Goal: Task Accomplishment & Management: Use online tool/utility

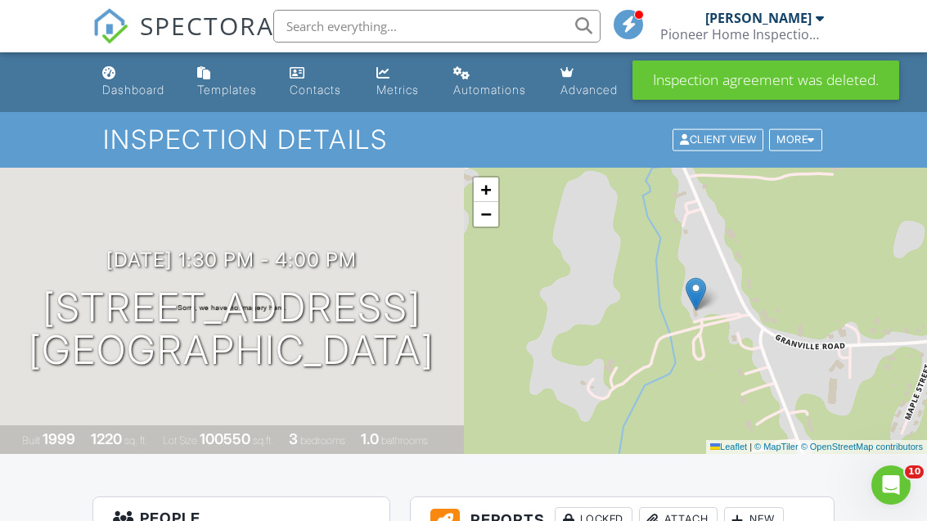
click at [128, 88] on div "Dashboard" at bounding box center [133, 90] width 62 height 14
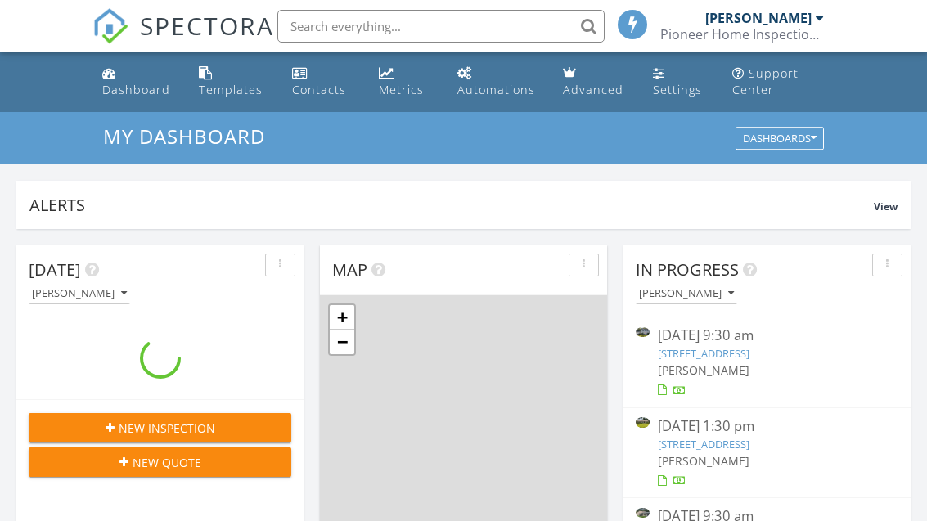
scroll to position [1489, 927]
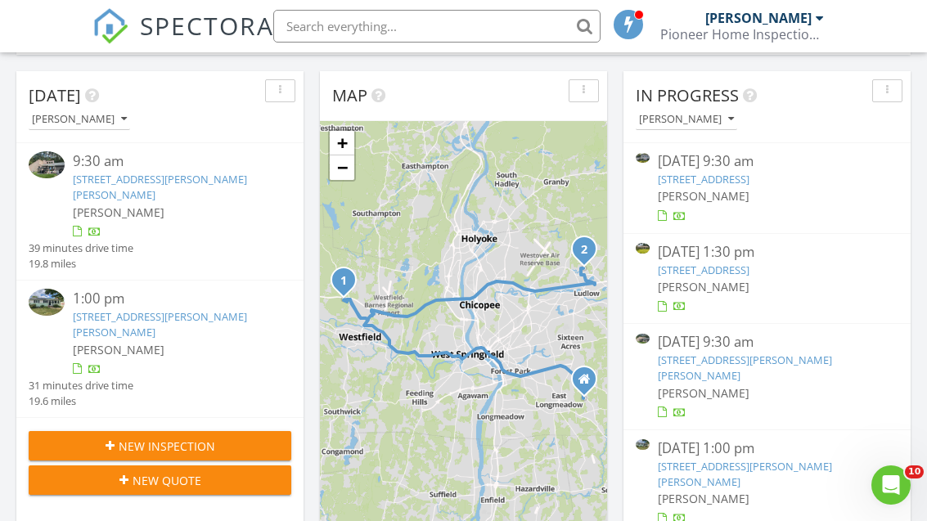
scroll to position [183, 0]
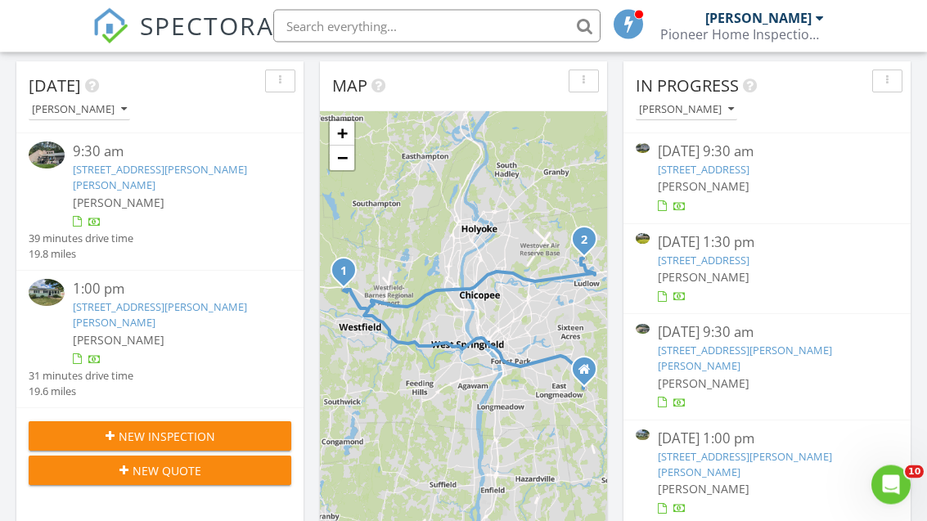
click at [683, 265] on link "83 Granville Rd, Southwick, MA 01077" at bounding box center [703, 261] width 92 height 15
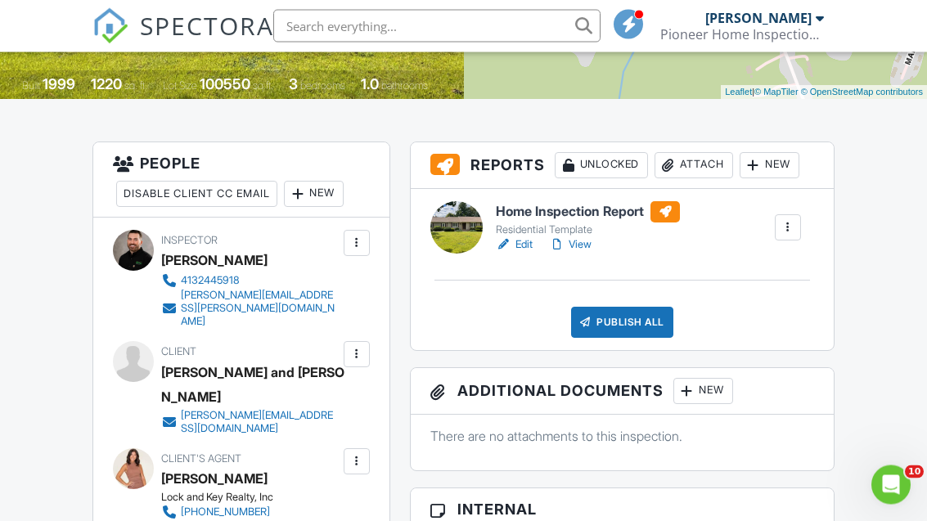
scroll to position [354, 0]
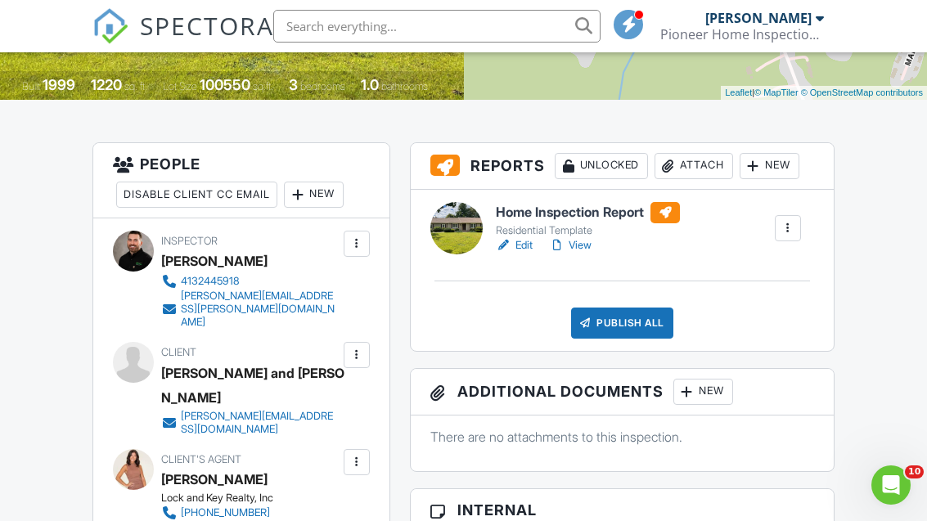
click at [596, 316] on div "Publish All" at bounding box center [622, 322] width 102 height 31
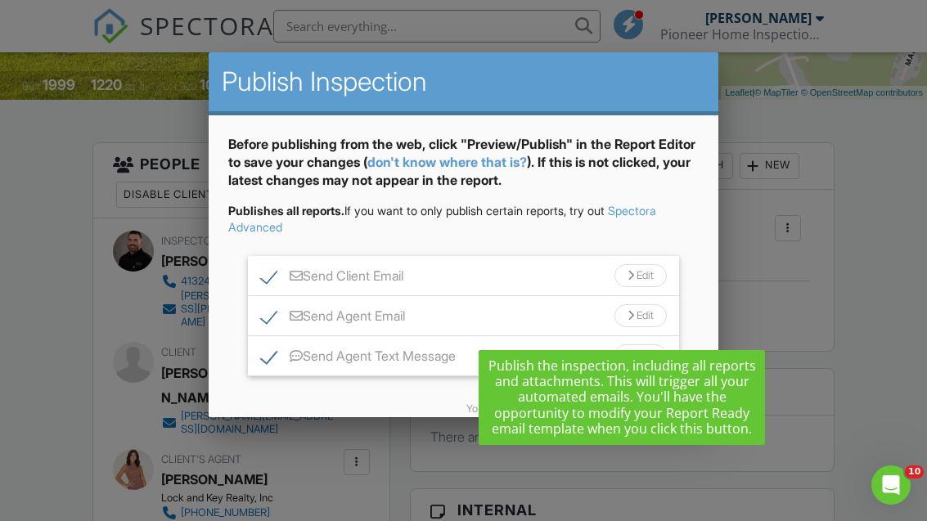
click at [578, 455] on div at bounding box center [581, 448] width 14 height 13
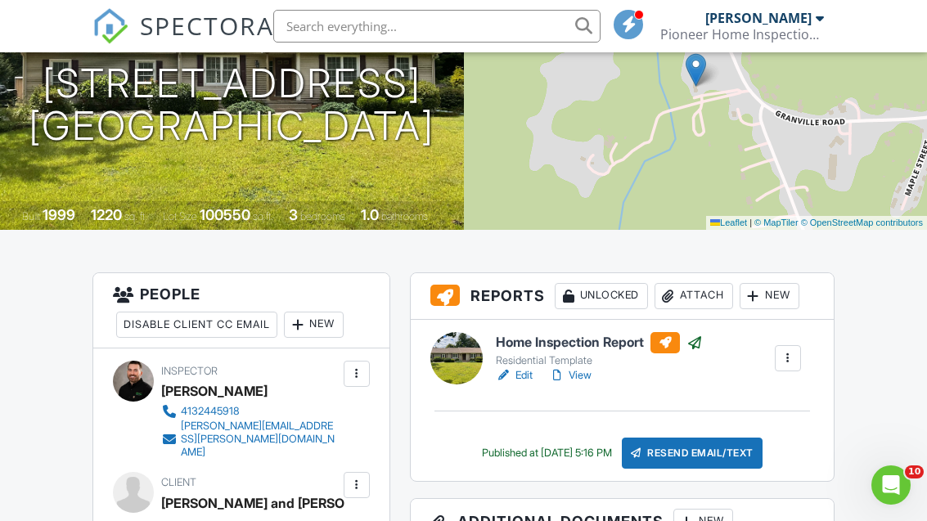
scroll to position [213, 0]
